Goal: Find specific page/section: Find specific page/section

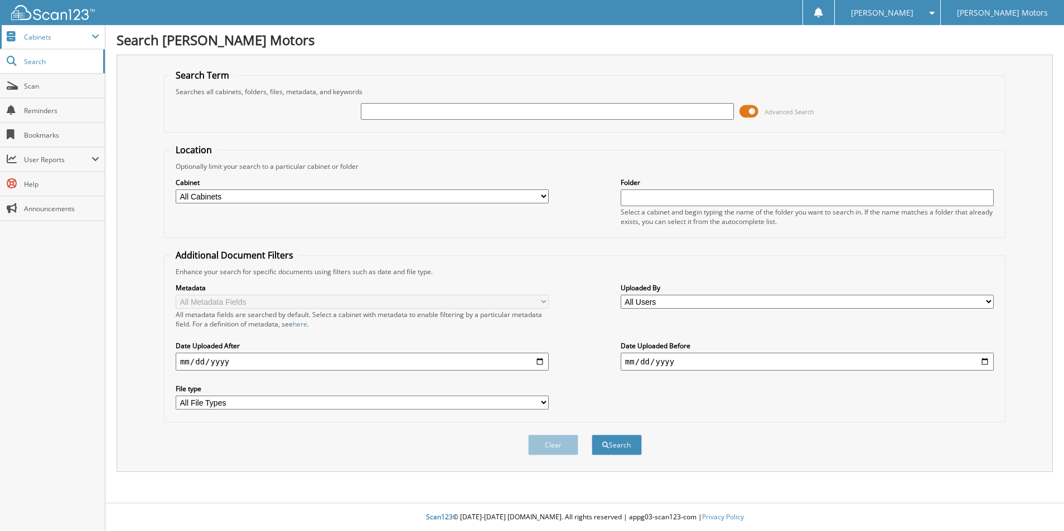
click at [69, 35] on span "Cabinets" at bounding box center [57, 36] width 67 height 9
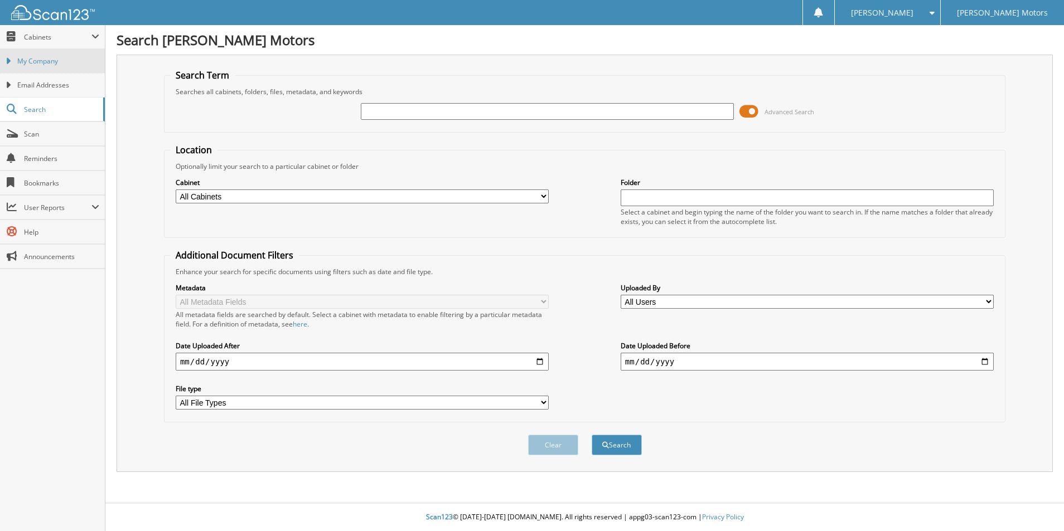
click at [51, 59] on span "My Company" at bounding box center [58, 61] width 82 height 10
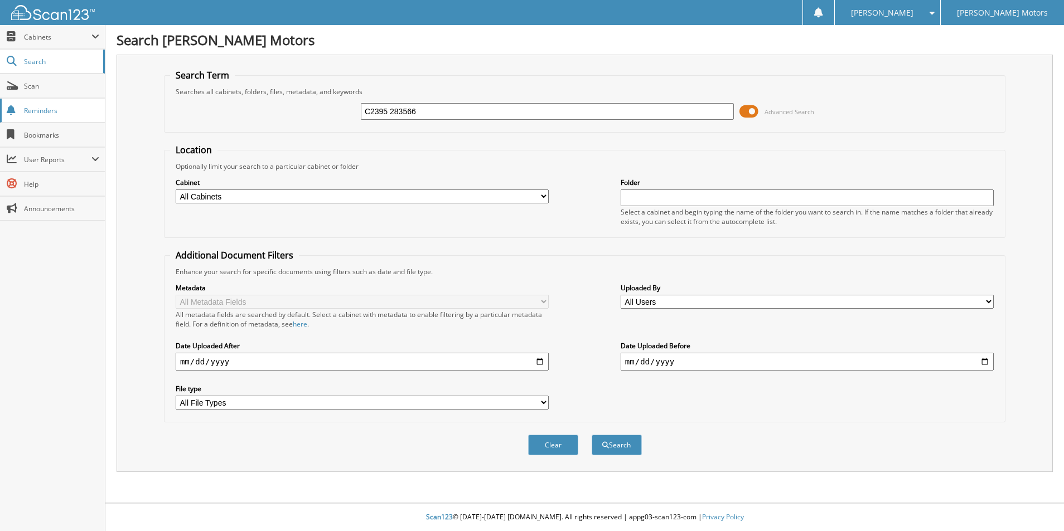
type input "C2395 283566"
click at [592, 435] on button "Search" at bounding box center [617, 445] width 50 height 21
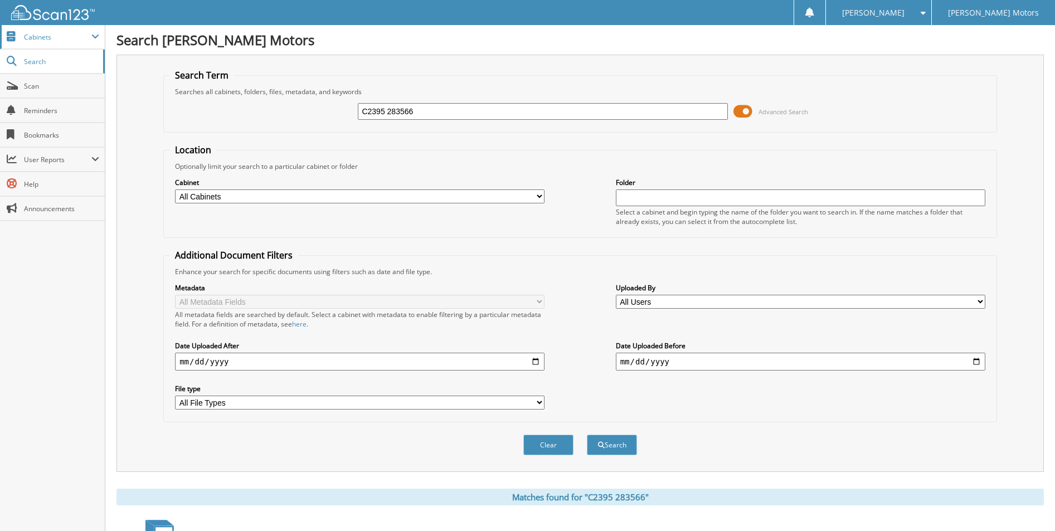
click at [91, 33] on span "Cabinets" at bounding box center [57, 36] width 67 height 9
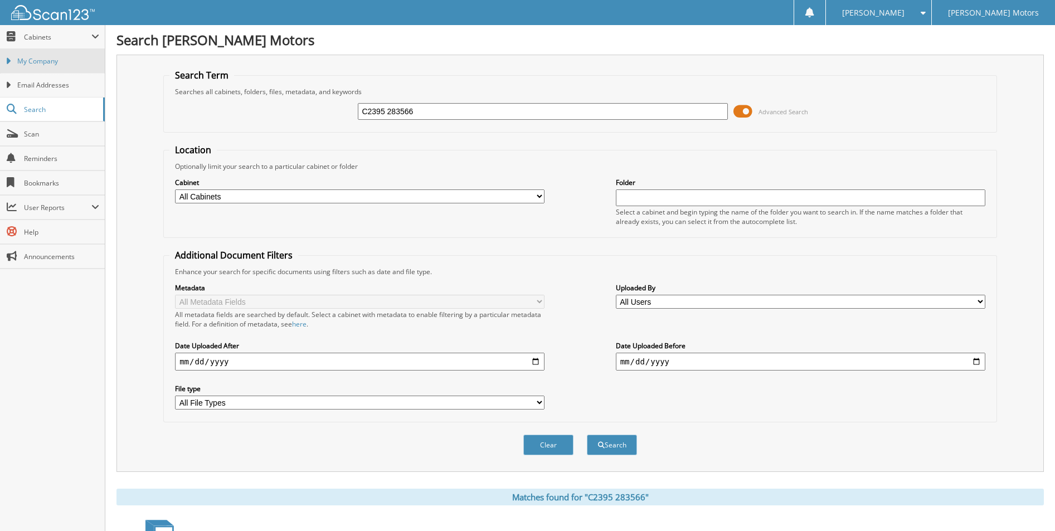
click at [64, 59] on span "My Company" at bounding box center [58, 61] width 82 height 10
